Goal: Browse casually: Explore the website without a specific task or goal

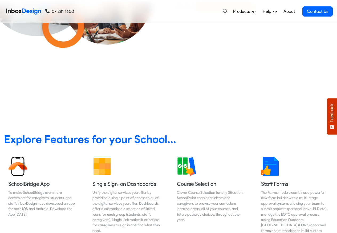
scroll to position [128, 0]
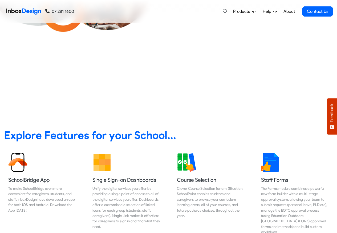
click at [289, 11] on link "About" at bounding box center [289, 11] width 15 height 11
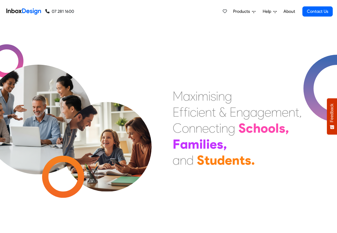
click at [165, 146] on div at bounding box center [84, 128] width 169 height 54
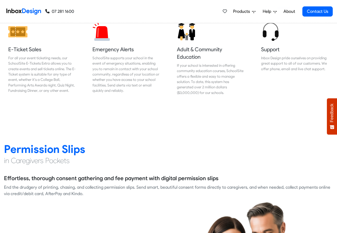
scroll to position [800, 0]
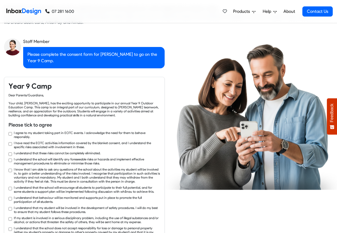
checkbox input "true"
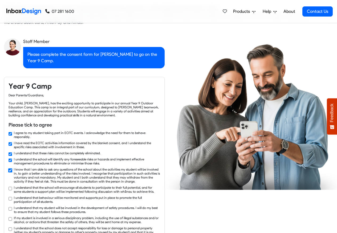
checkbox input "true"
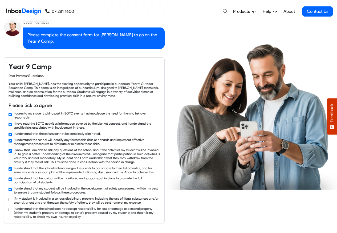
checkbox input "true"
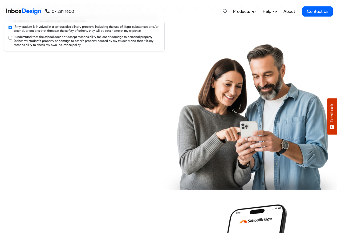
checkbox input "true"
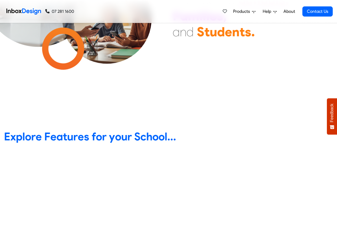
scroll to position [128, 0]
